Goal: Information Seeking & Learning: Find contact information

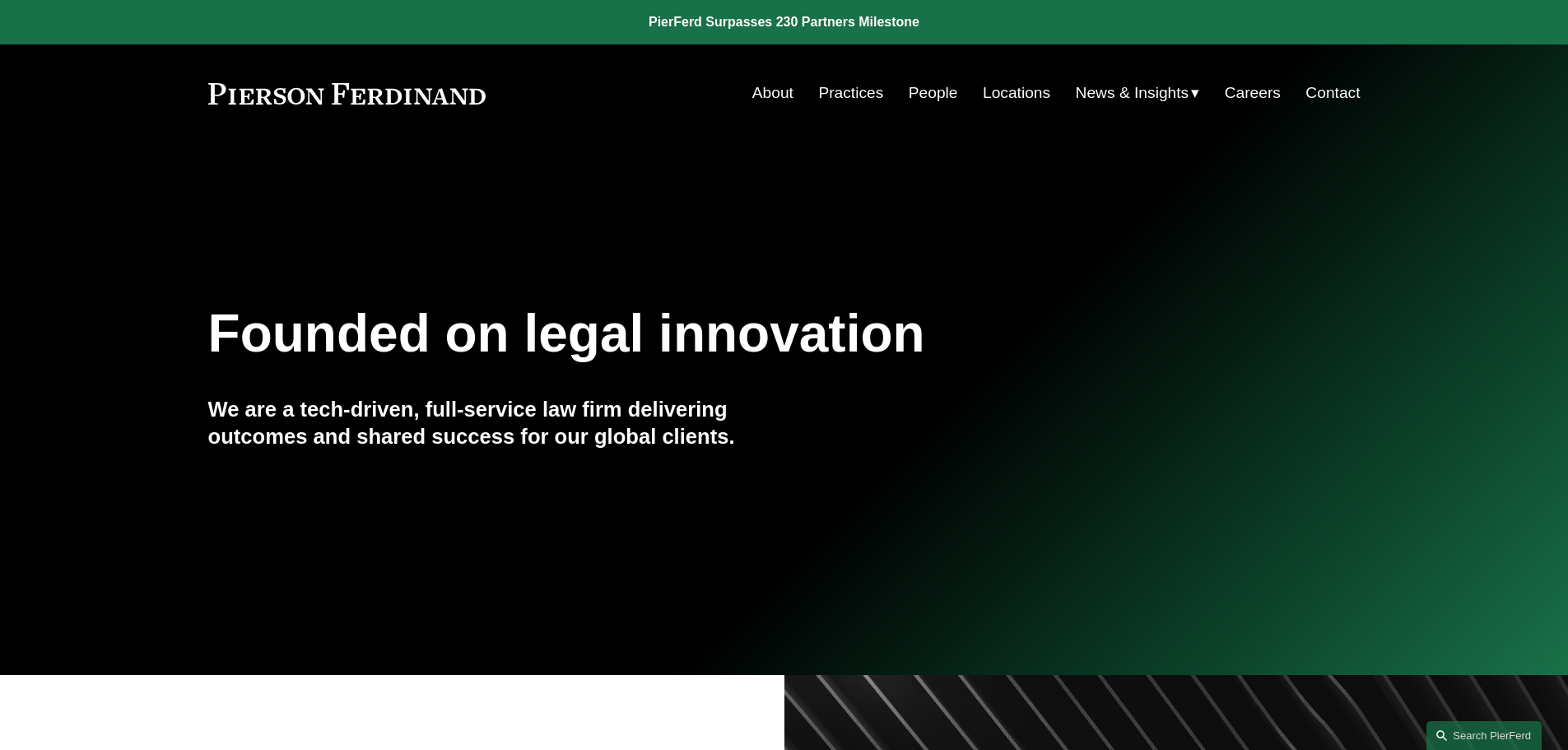
click at [844, 107] on link "Practices" at bounding box center [851, 93] width 65 height 31
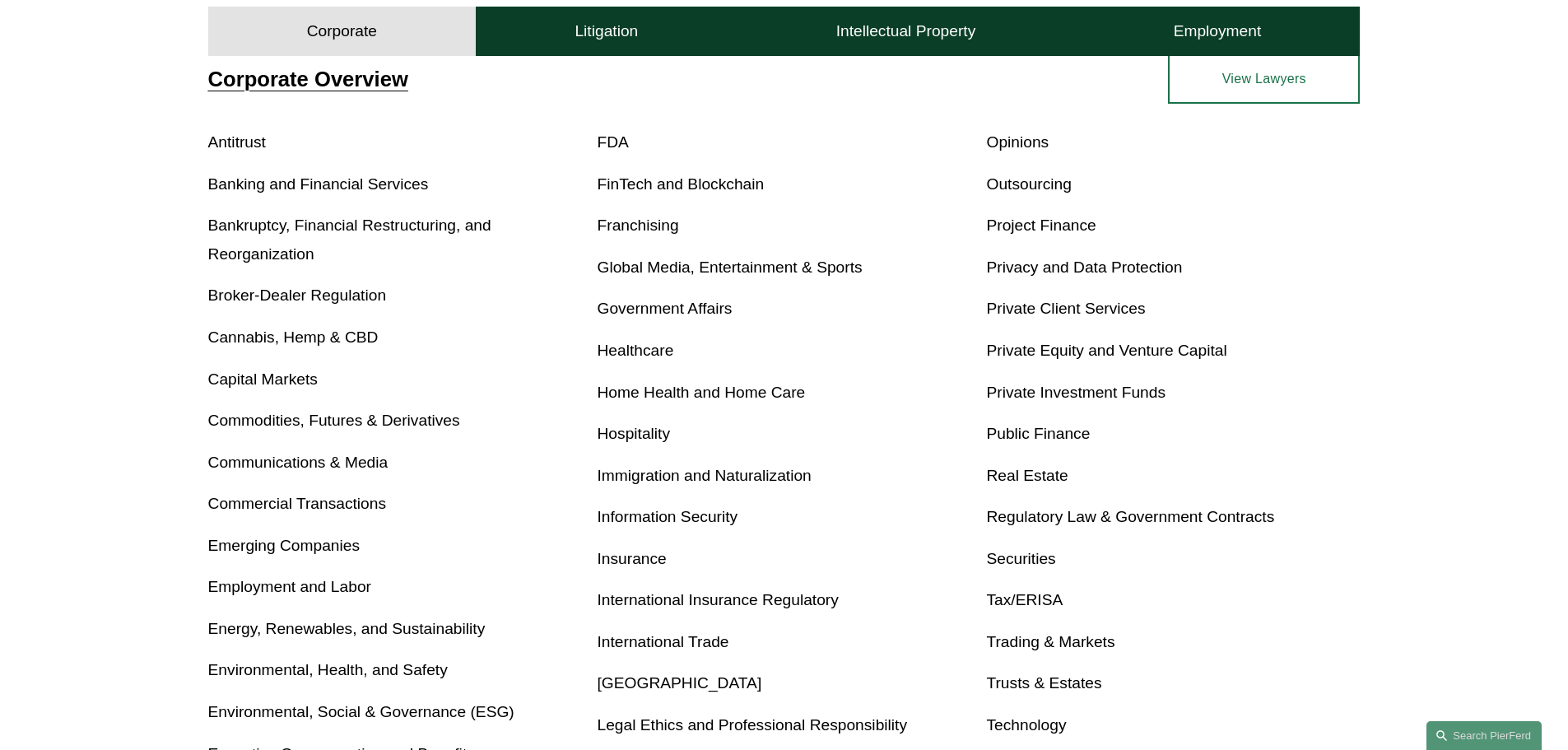
scroll to position [659, 0]
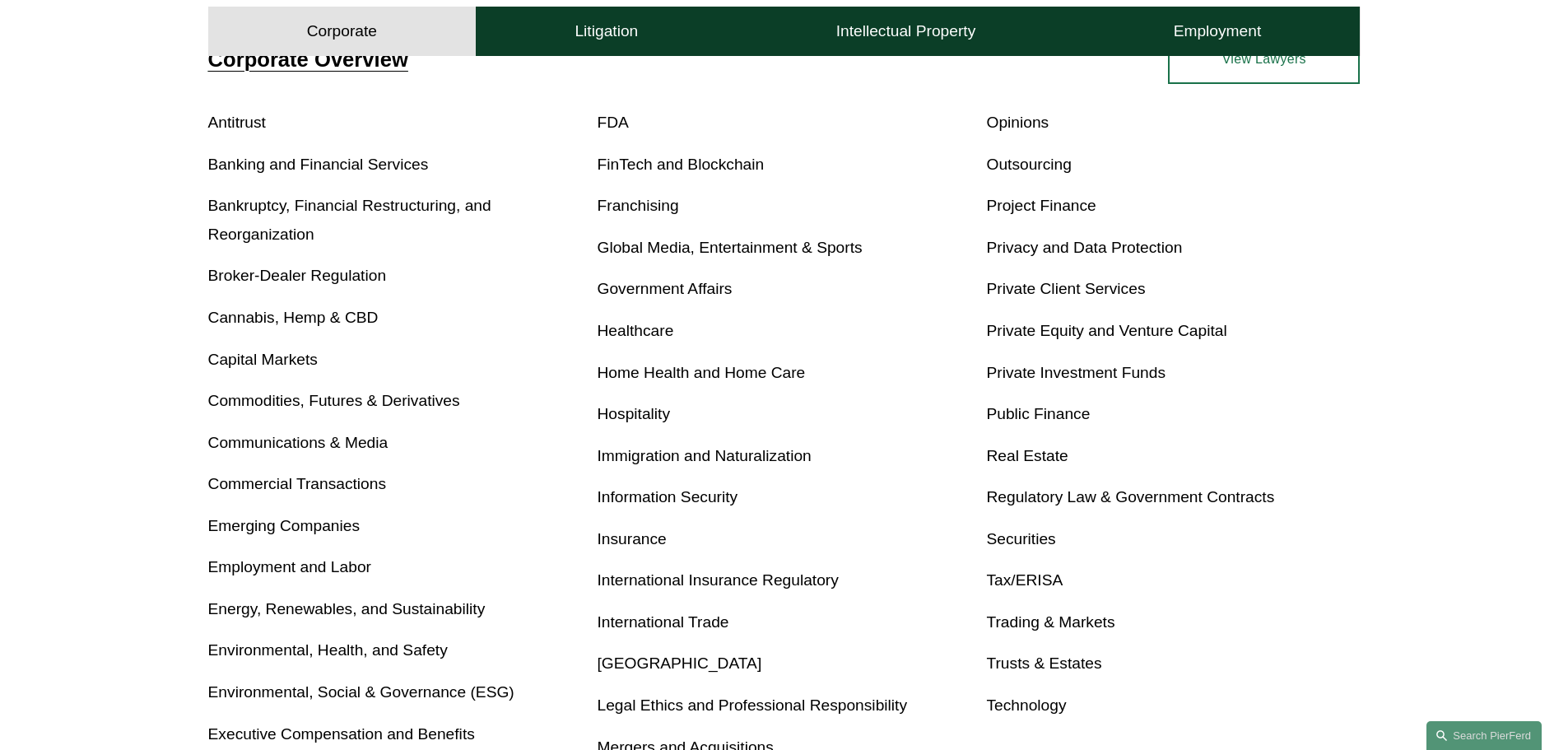
click at [270, 164] on link "Banking and Financial Services" at bounding box center [318, 163] width 220 height 17
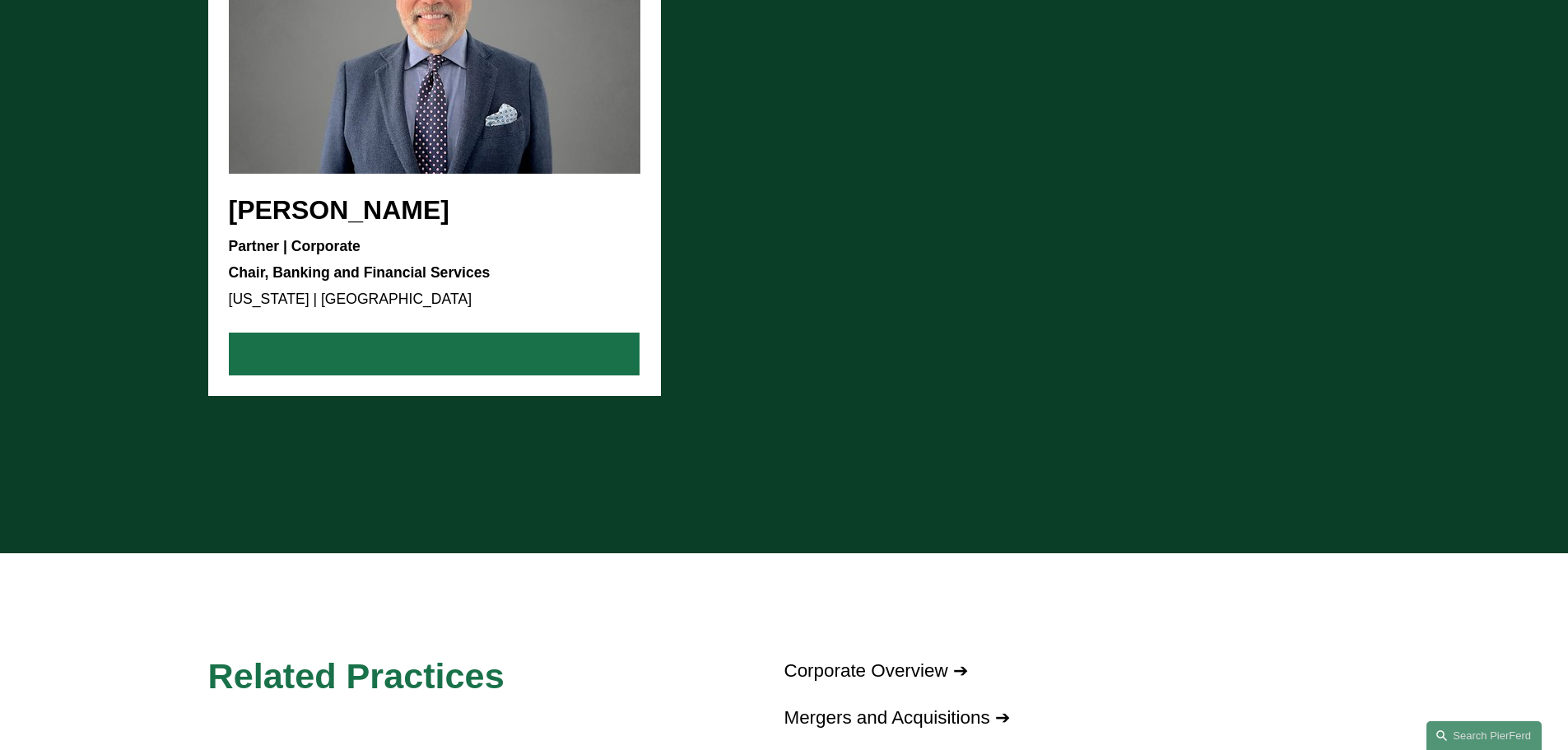
scroll to position [1895, 0]
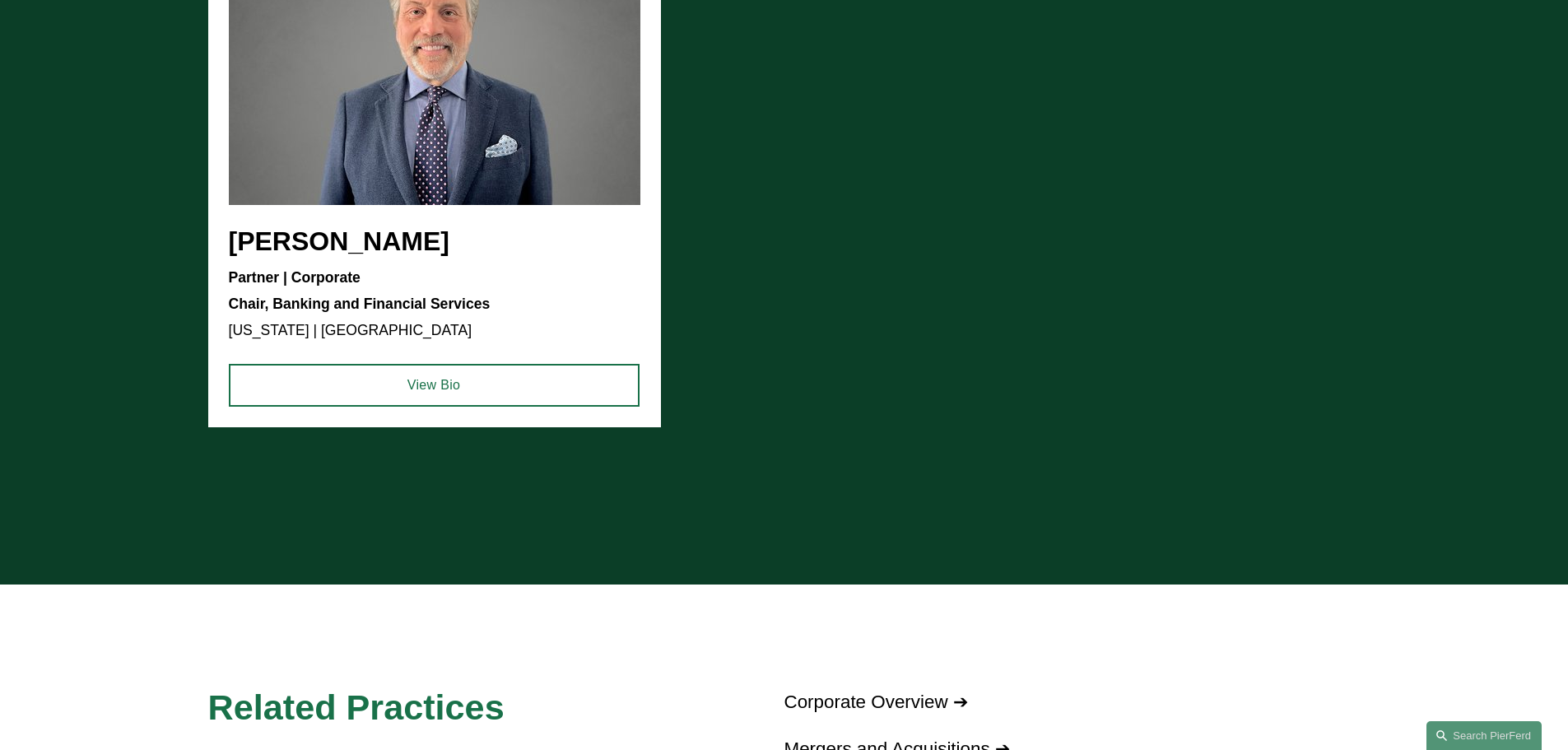
click at [374, 242] on ul "Stephen J. Di Cioccio Partner | Corporate Chair, Banking and Financial Services…" at bounding box center [785, 169] width 1152 height 519
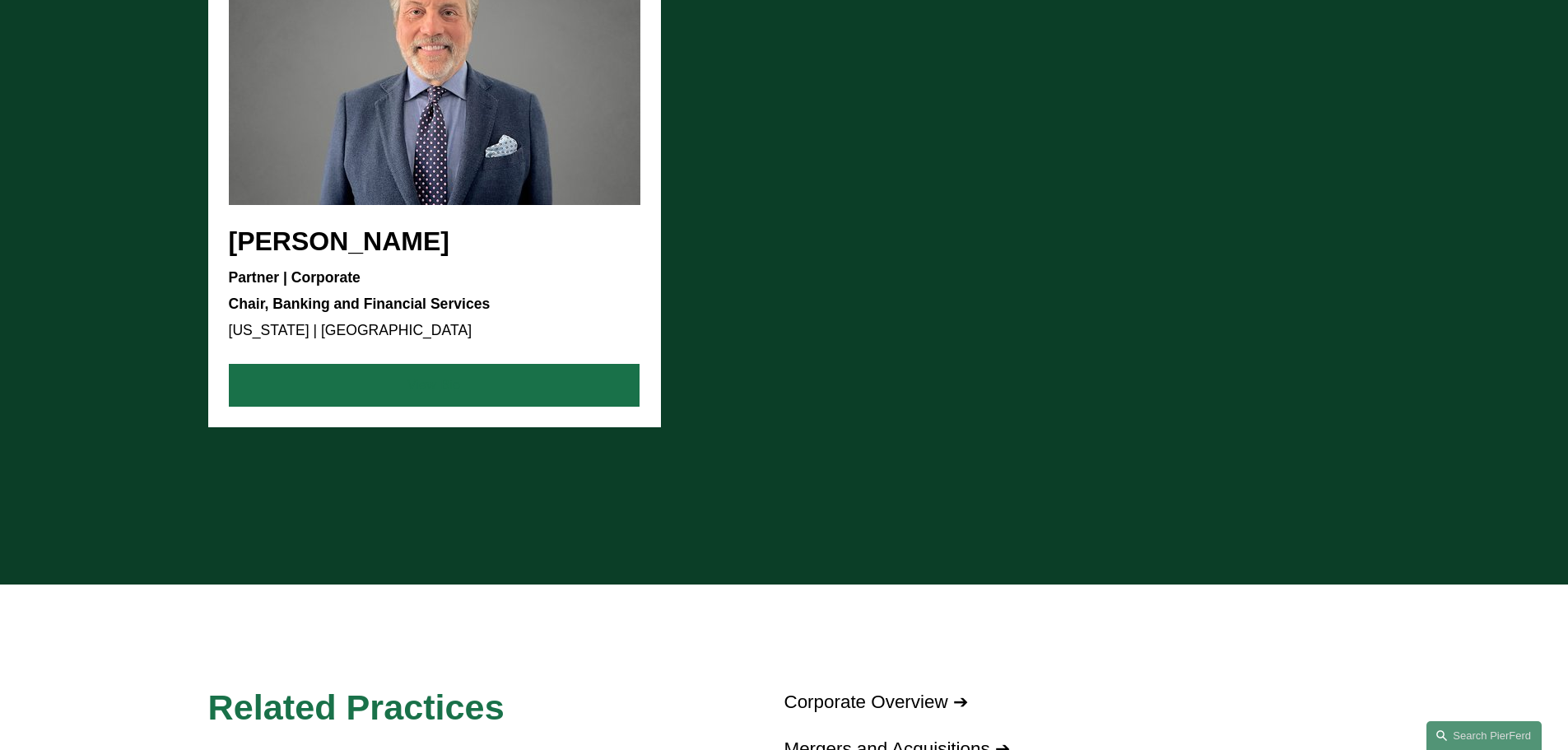
click at [386, 390] on link "View Bio" at bounding box center [434, 385] width 411 height 43
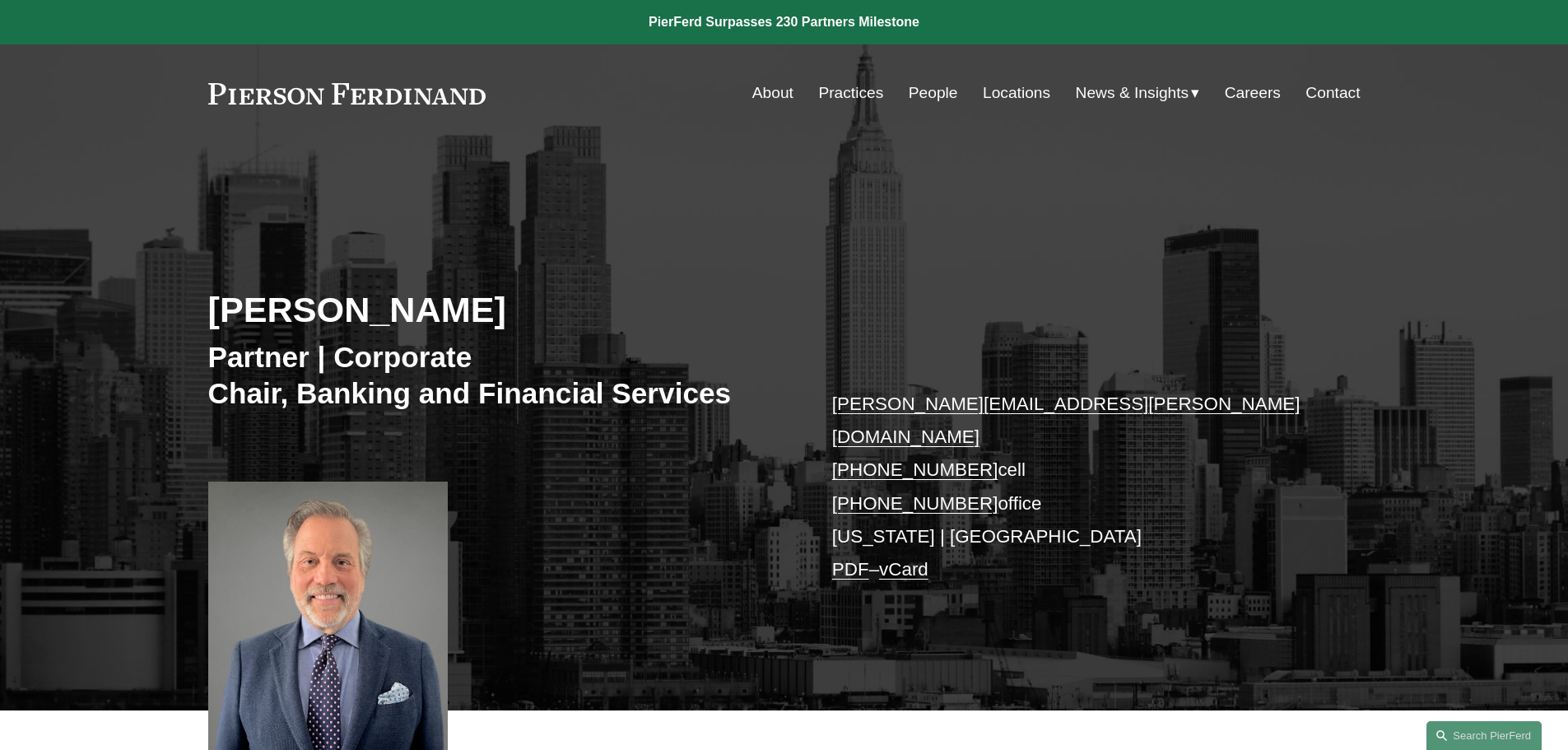
click at [943, 80] on link "People" at bounding box center [934, 93] width 49 height 31
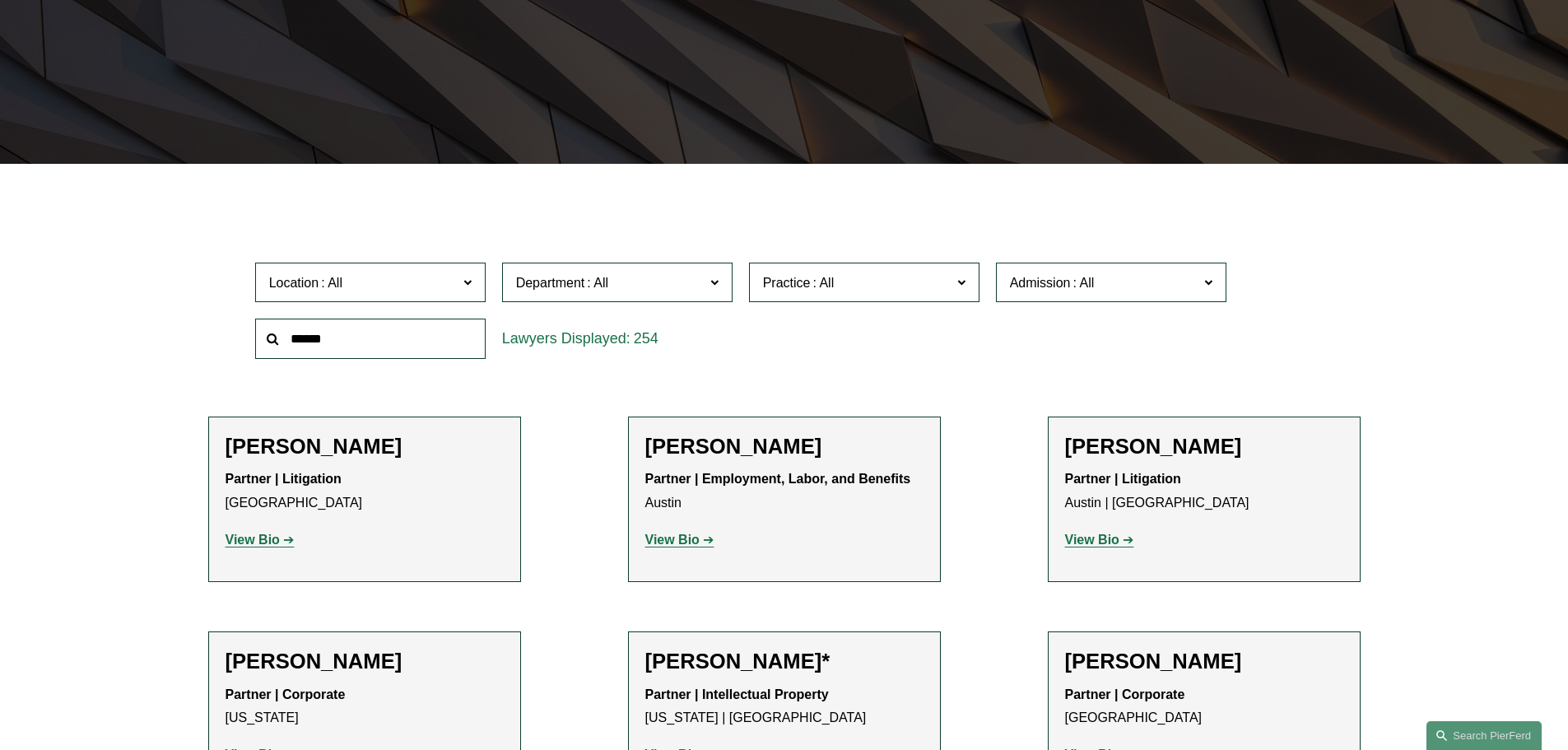
scroll to position [330, 0]
drag, startPoint x: 919, startPoint y: 298, endPoint x: 947, endPoint y: 287, distance: 30.1
click at [918, 298] on label "Practice" at bounding box center [865, 282] width 230 height 40
click at [912, 277] on span "Practice" at bounding box center [858, 282] width 189 height 22
click at [947, 287] on span "Practice" at bounding box center [858, 282] width 189 height 22
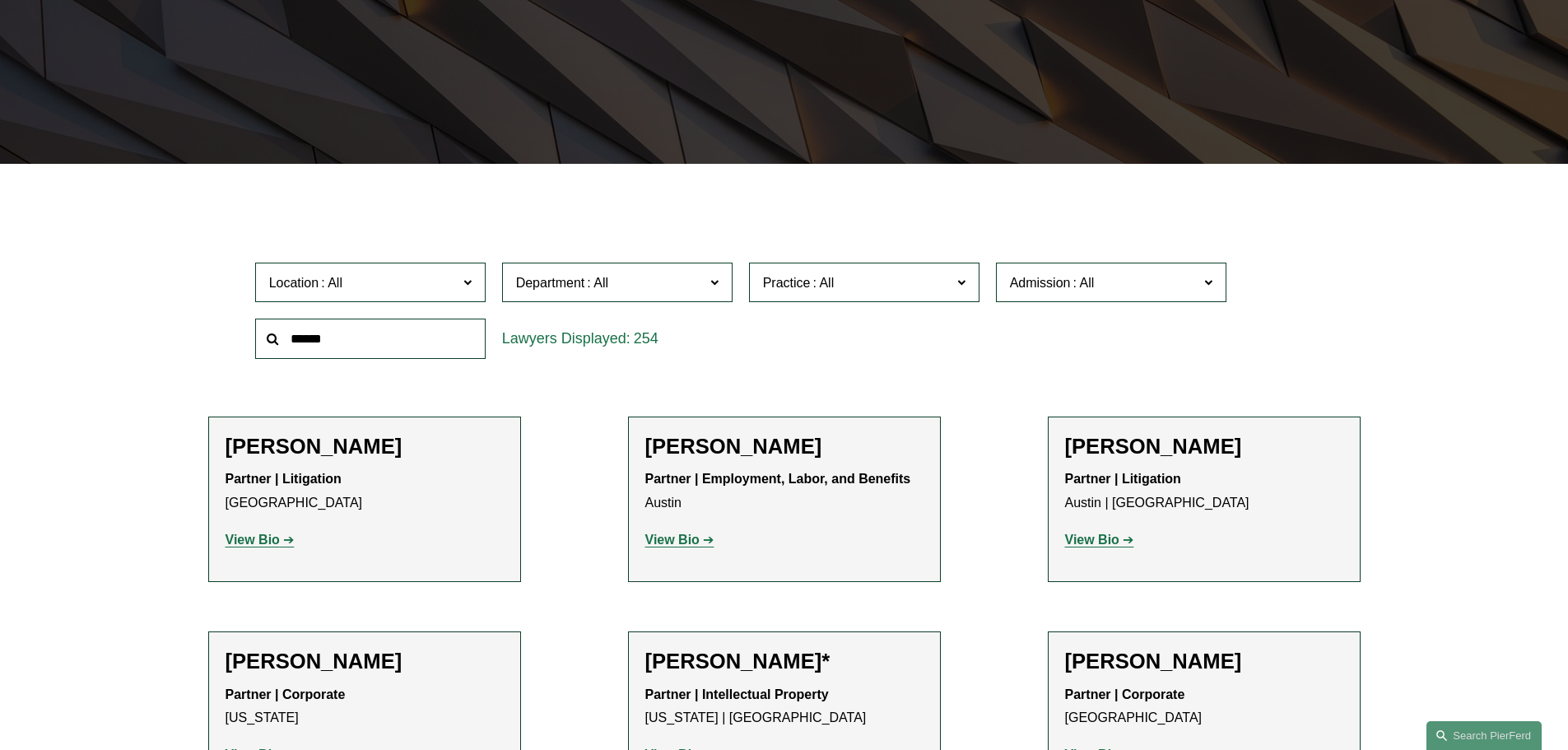
scroll to position [164, 0]
click at [0, 0] on link "Banking and Financial Services" at bounding box center [0, 0] width 0 height 0
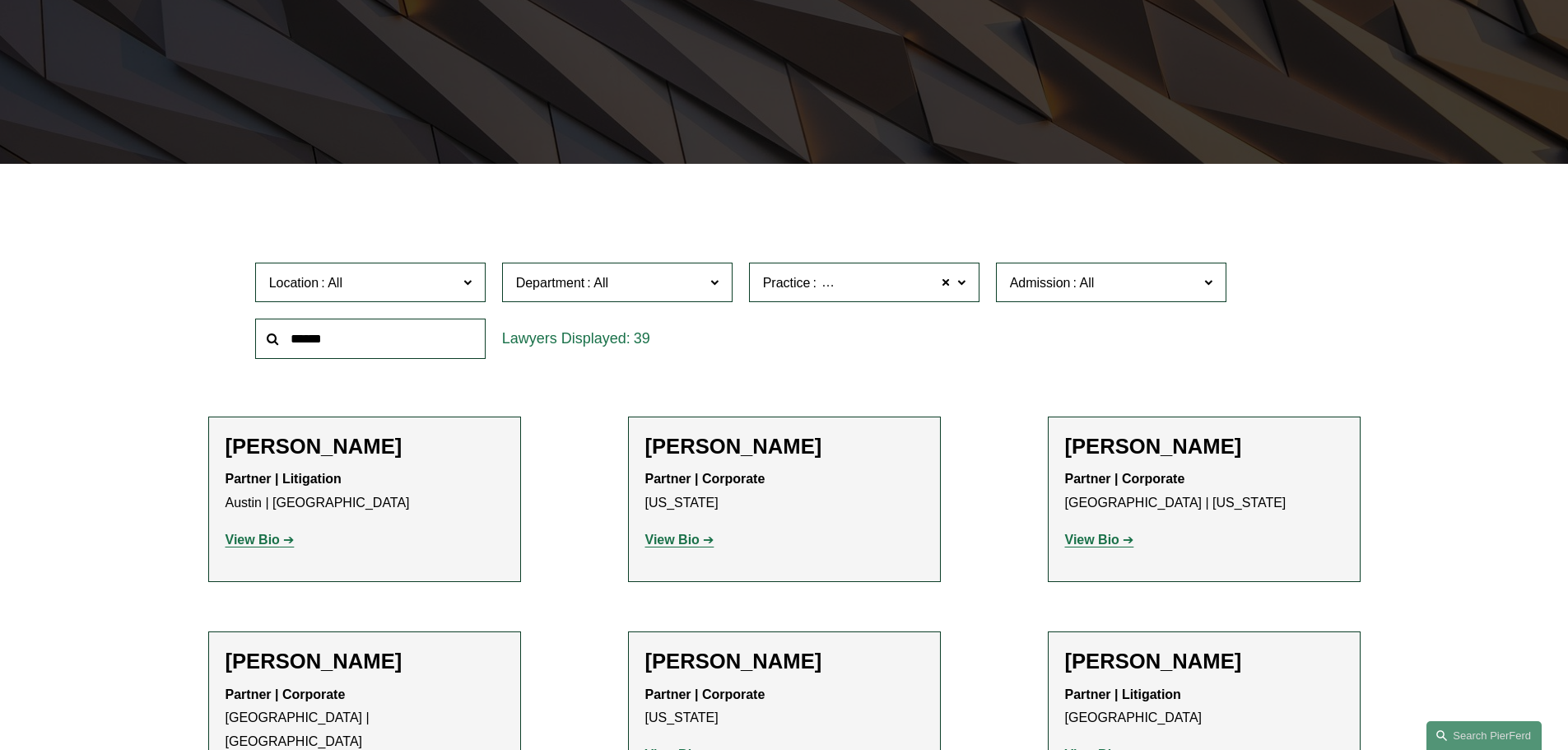
click at [397, 282] on span "Location" at bounding box center [364, 282] width 189 height 22
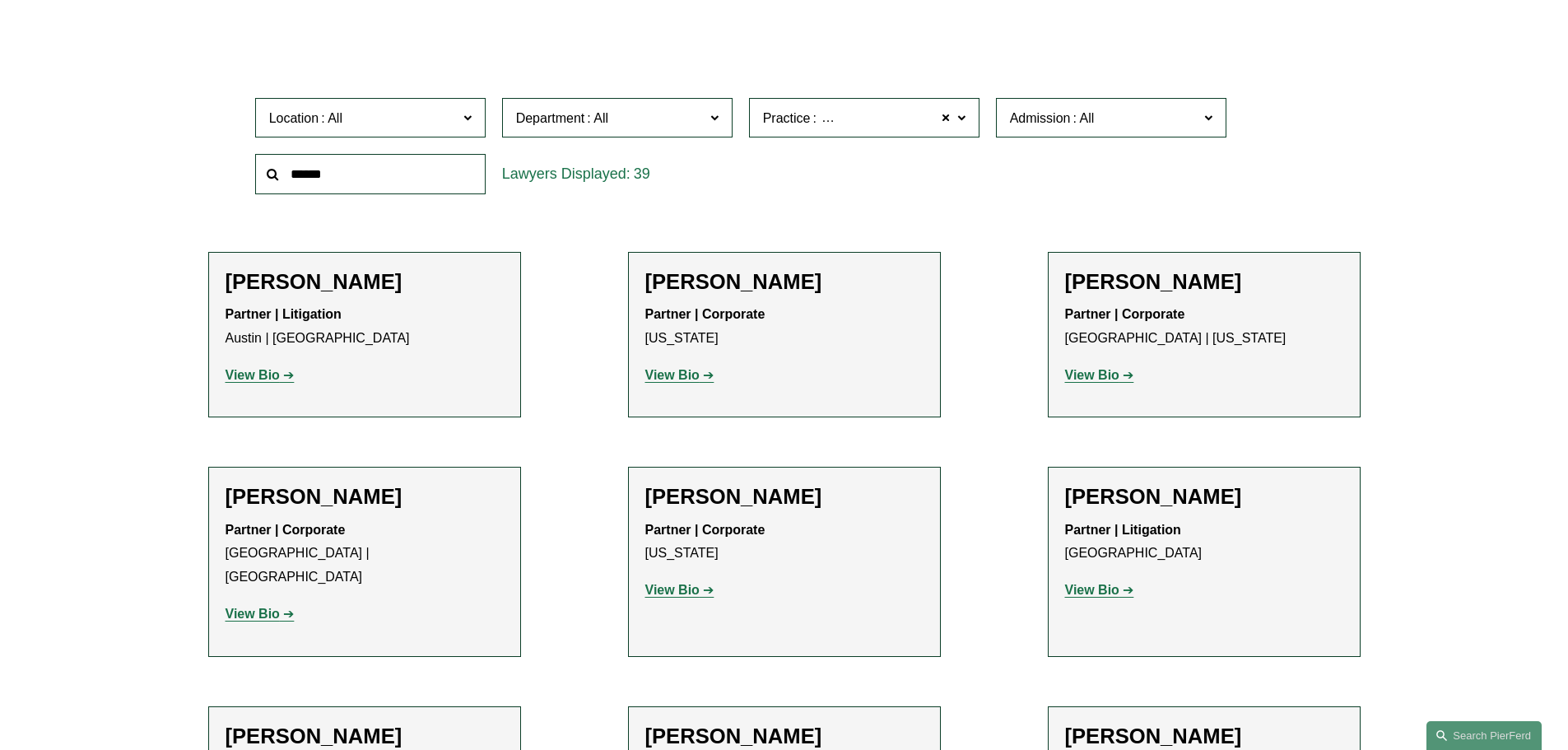
scroll to position [577, 0]
click at [0, 0] on link "[GEOGRAPHIC_DATA]" at bounding box center [0, 0] width 0 height 0
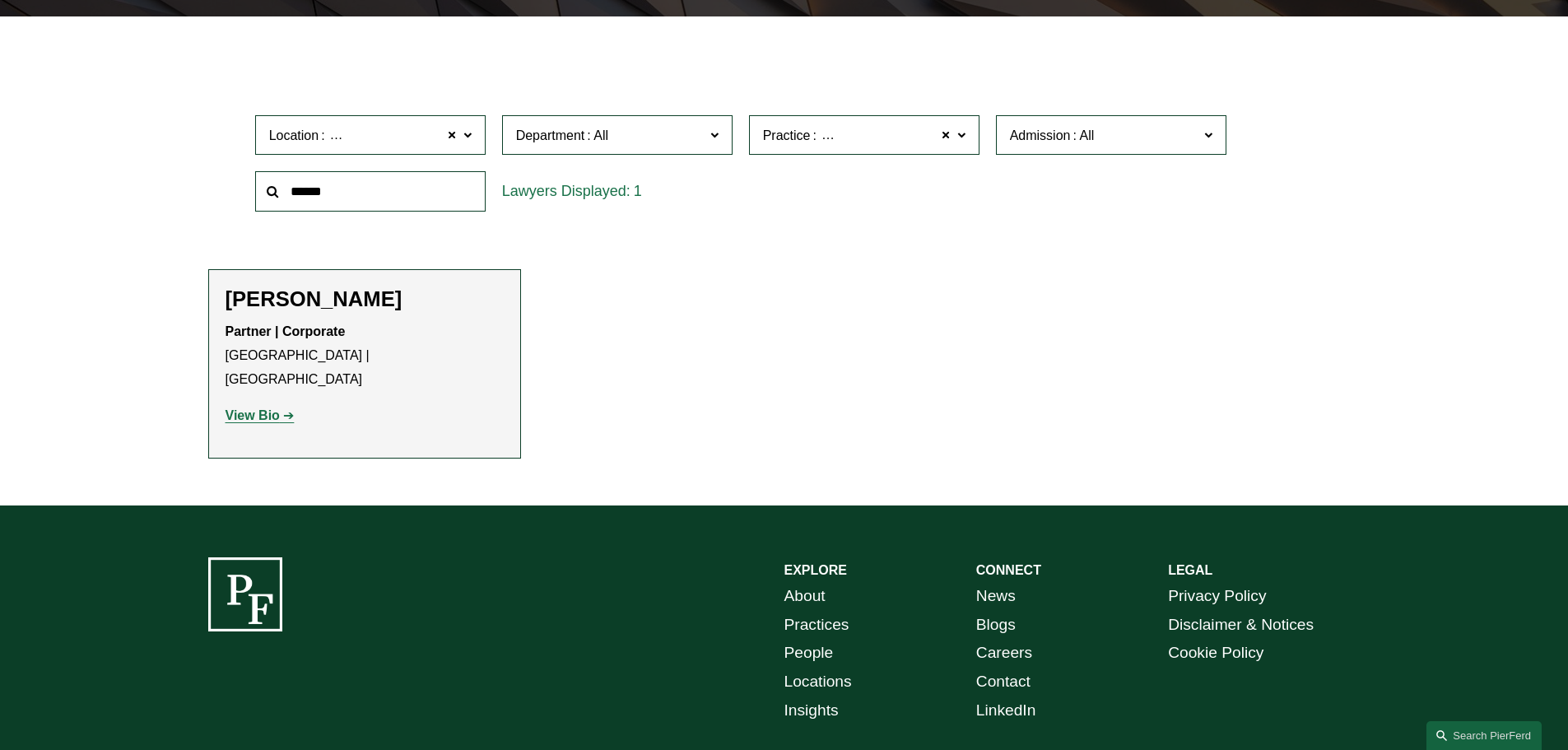
scroll to position [494, 0]
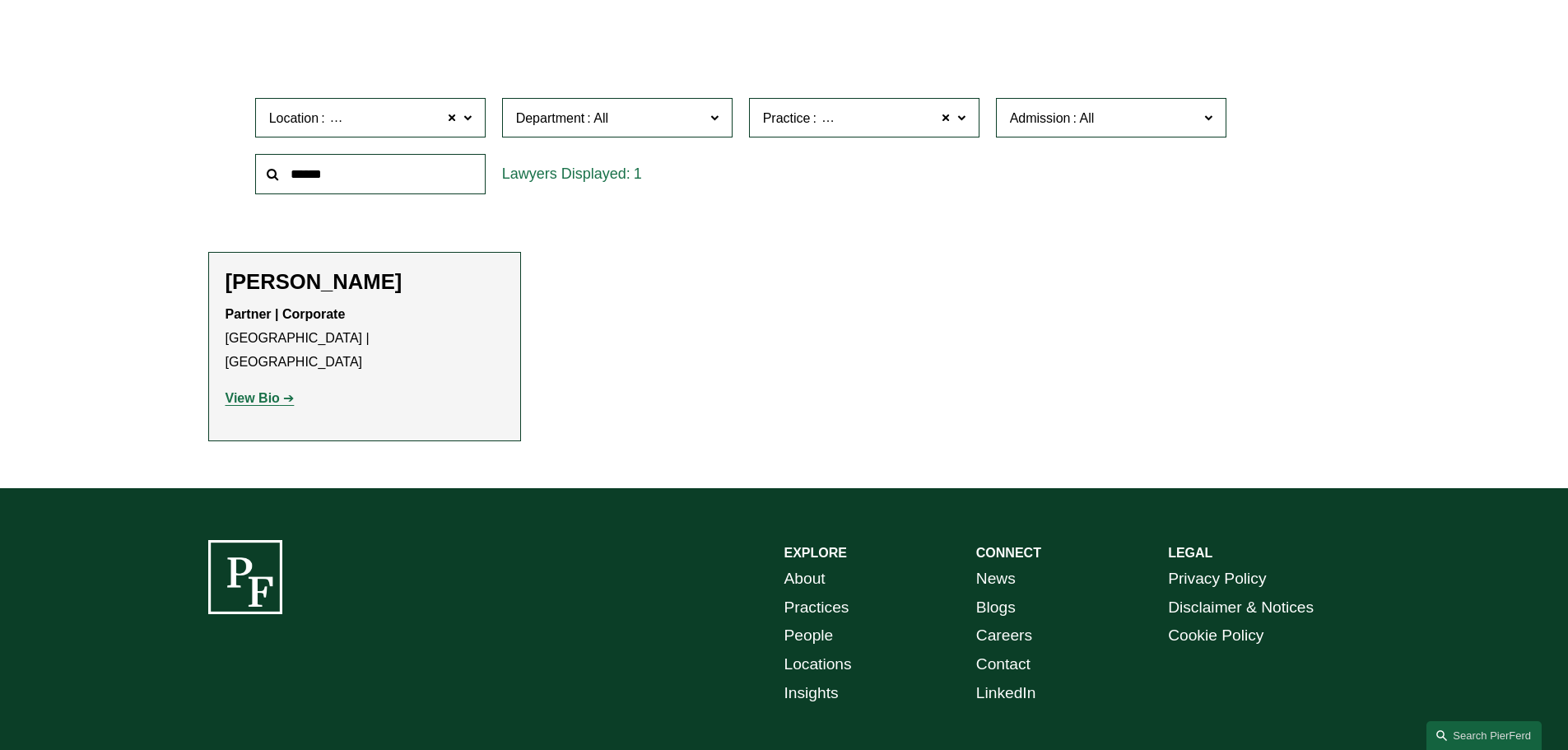
click at [267, 391] on strong "View Bio" at bounding box center [253, 398] width 54 height 14
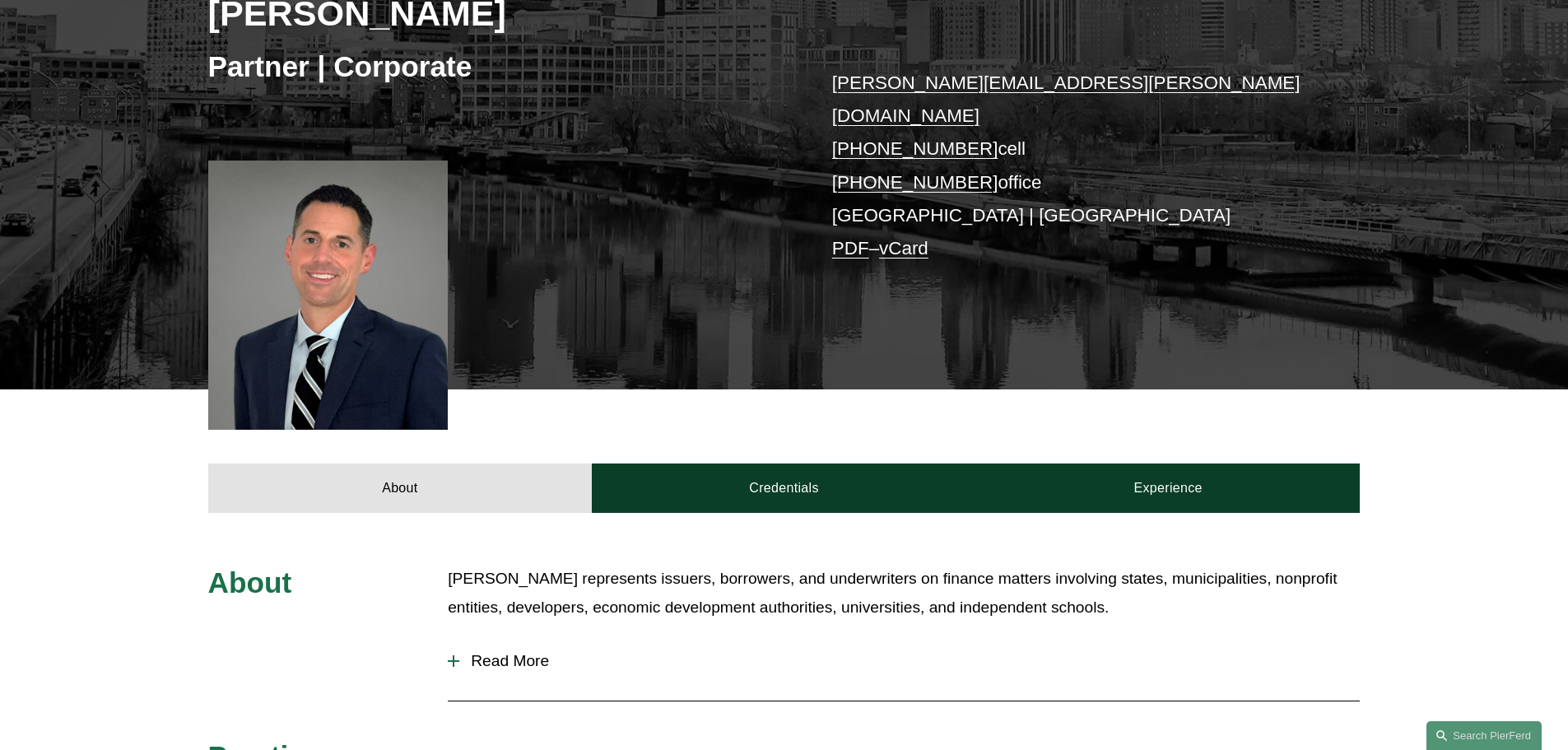
scroll to position [83, 0]
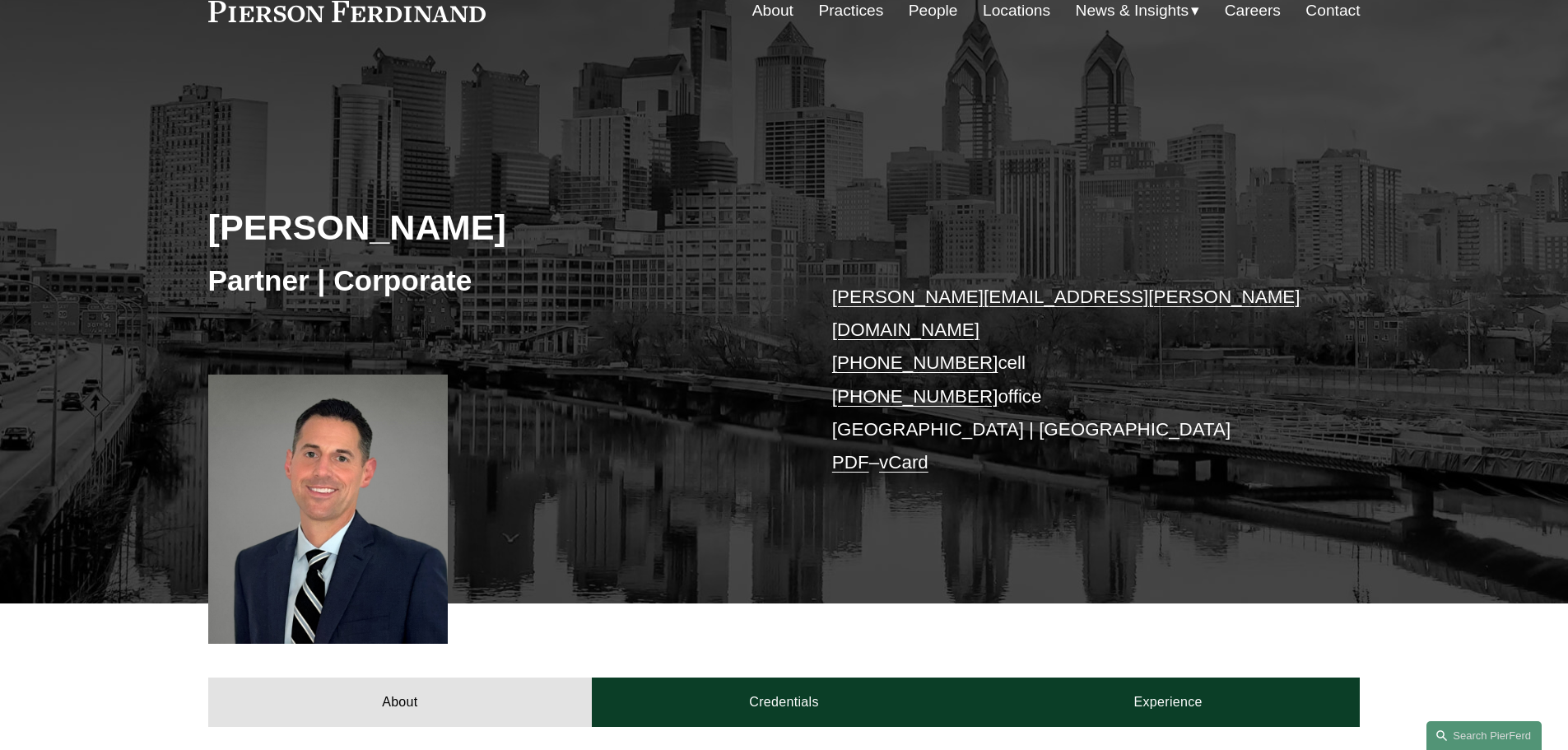
drag, startPoint x: 554, startPoint y: 235, endPoint x: 145, endPoint y: 218, distance: 409.4
click at [145, 218] on div "Michael C. Barnes Partner | Corporate michael.barnes@pierferd.com +1.856.981.16…" at bounding box center [784, 355] width 1568 height 497
copy h2 "[PERSON_NAME]"
